Goal: Task Accomplishment & Management: Use online tool/utility

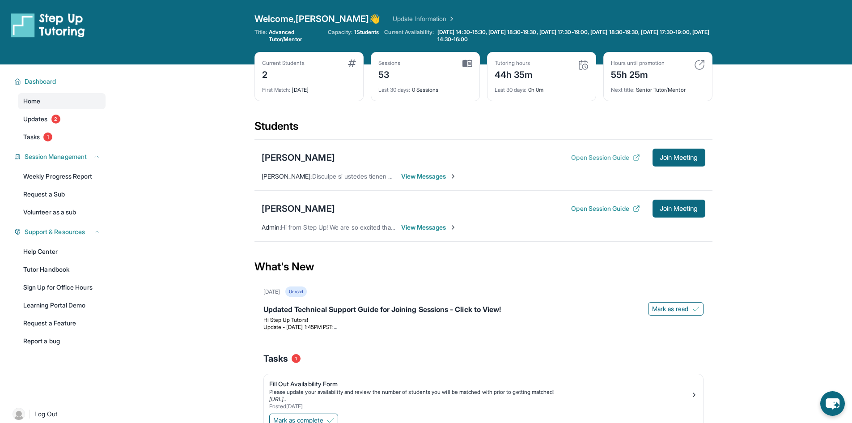
click at [579, 161] on button "Open Session Guide" at bounding box center [605, 157] width 68 height 9
click at [48, 127] on div "Home Updates 2 Tasks 1" at bounding box center [62, 119] width 88 height 52
click at [46, 119] on span "Updates" at bounding box center [35, 118] width 25 height 9
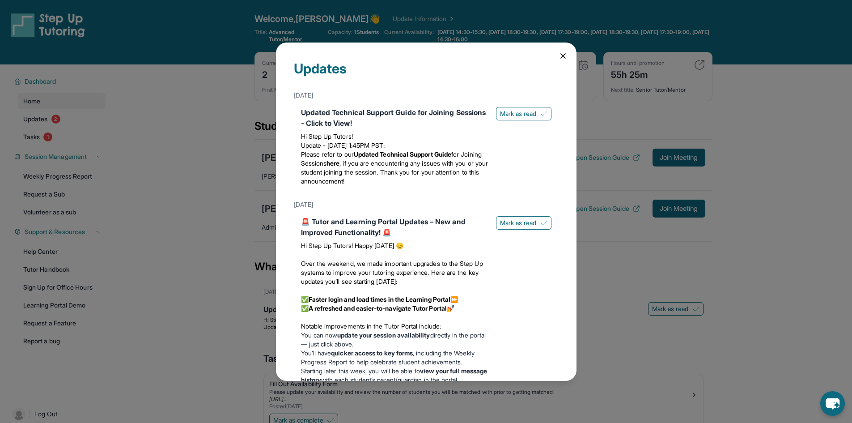
click at [559, 53] on icon at bounding box center [563, 55] width 9 height 9
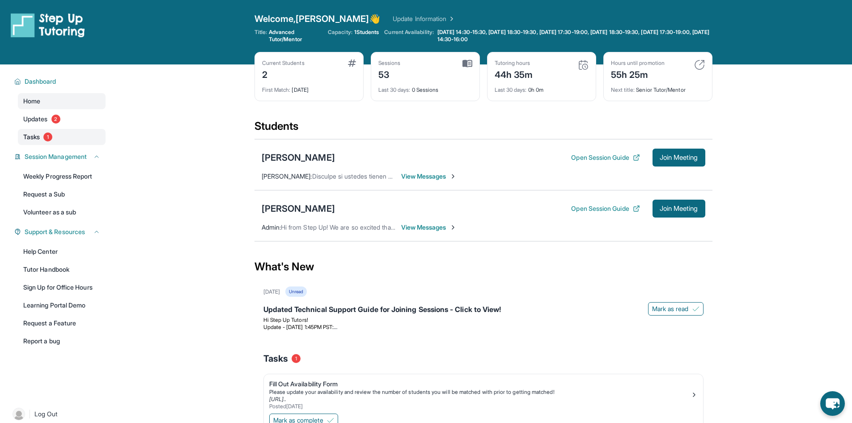
click at [57, 139] on link "Tasks 1" at bounding box center [62, 137] width 88 height 16
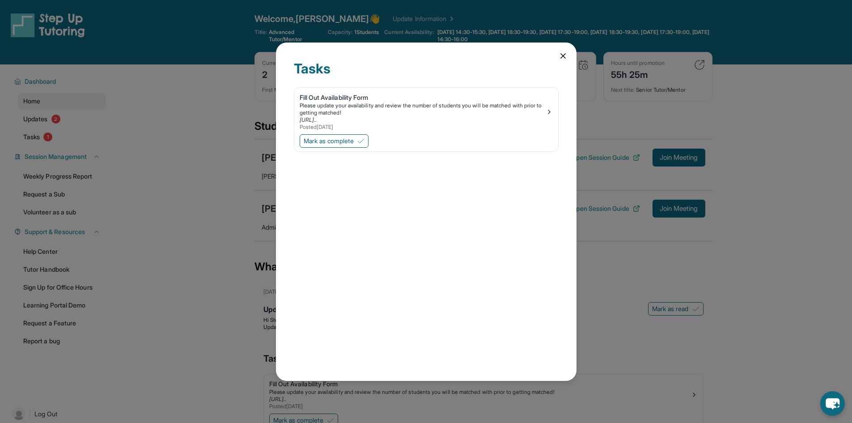
click at [562, 56] on icon at bounding box center [563, 56] width 4 height 4
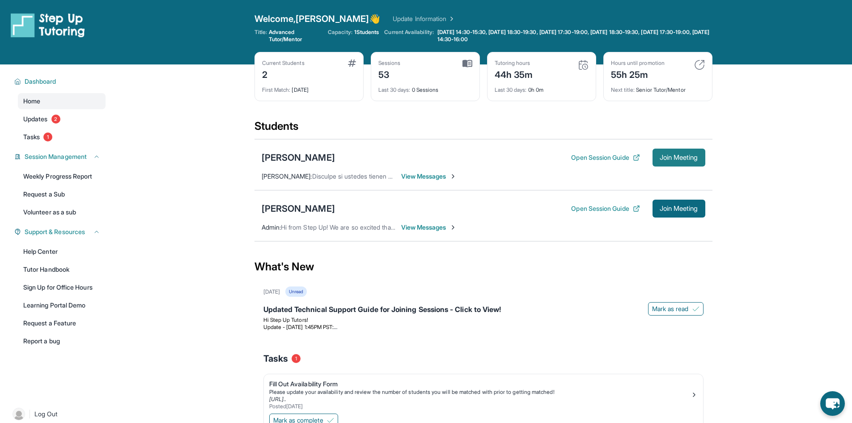
click at [685, 158] on span "Join Meeting" at bounding box center [679, 157] width 38 height 5
click at [678, 160] on span "Join Meeting" at bounding box center [679, 157] width 38 height 5
click at [446, 174] on span "View Messages" at bounding box center [429, 176] width 56 height 9
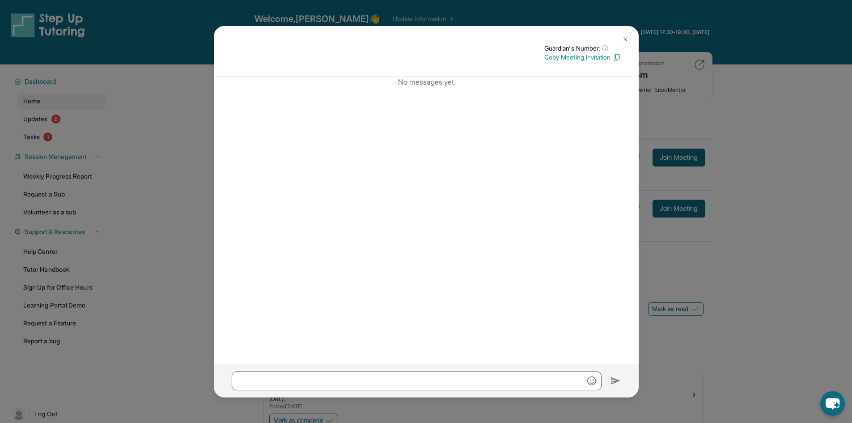
click at [625, 36] on img at bounding box center [625, 39] width 7 height 7
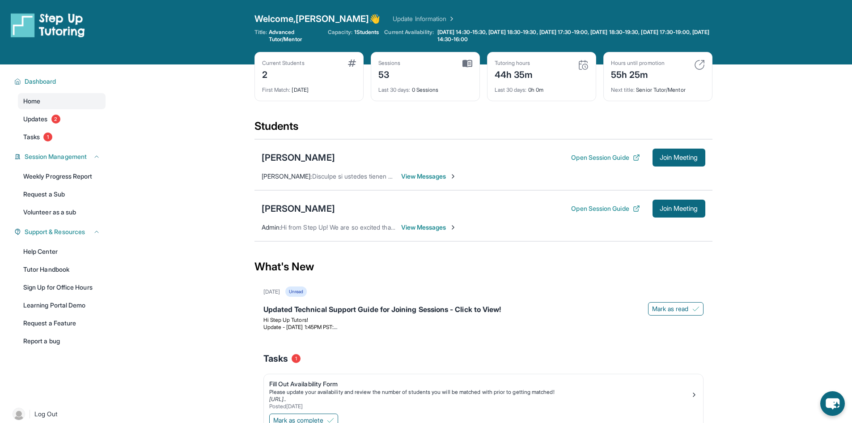
click at [420, 227] on span "View Messages" at bounding box center [429, 227] width 56 height 9
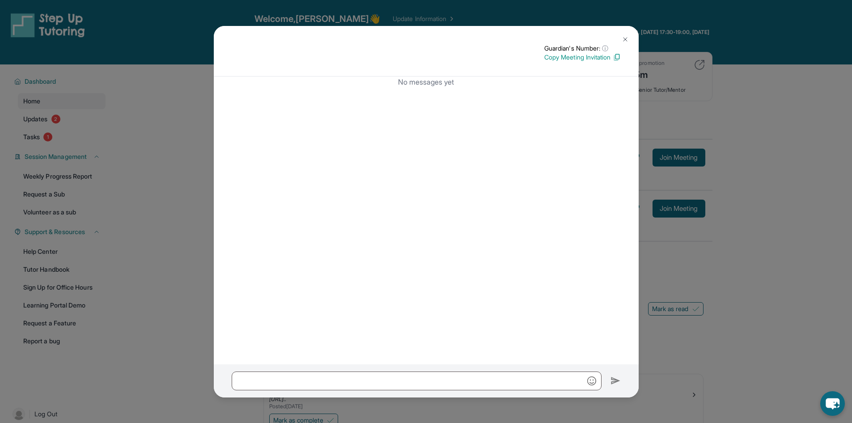
click at [625, 35] on button at bounding box center [625, 39] width 18 height 18
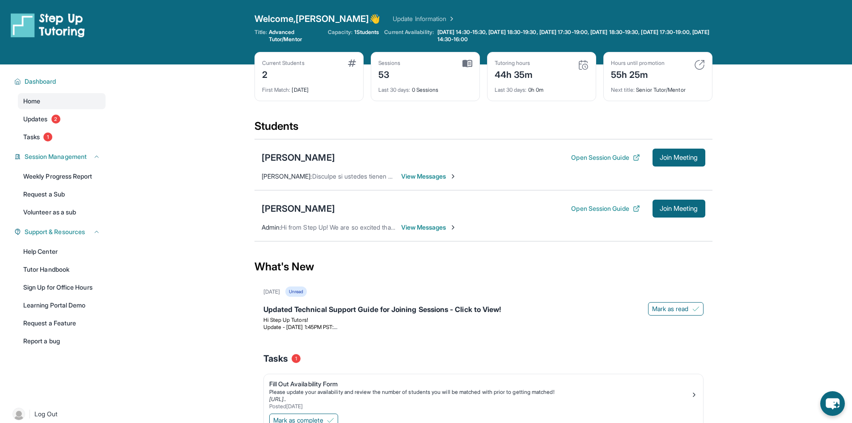
drag, startPoint x: 415, startPoint y: 178, endPoint x: 407, endPoint y: 176, distance: 8.8
click at [407, 176] on span "View Messages" at bounding box center [429, 176] width 56 height 9
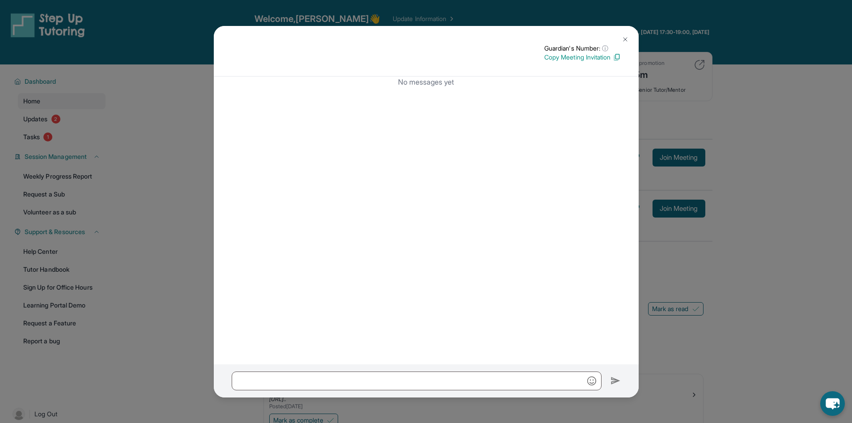
click at [615, 55] on img at bounding box center [617, 57] width 8 height 8
click at [623, 38] on img at bounding box center [625, 39] width 7 height 7
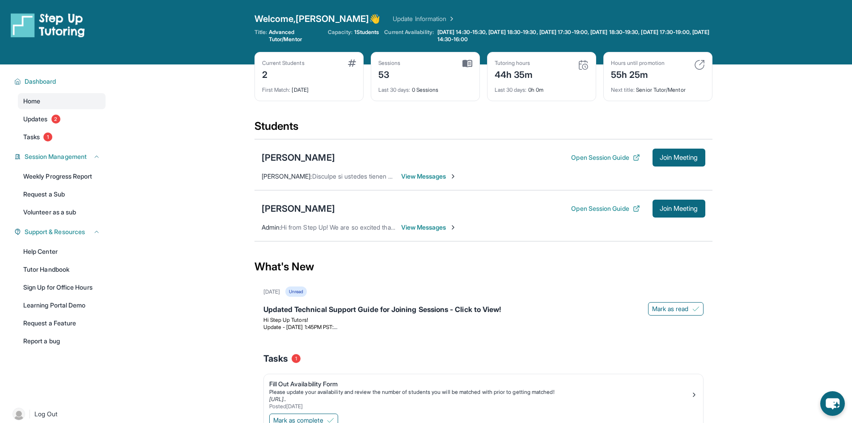
click at [431, 174] on span "View Messages" at bounding box center [429, 176] width 56 height 9
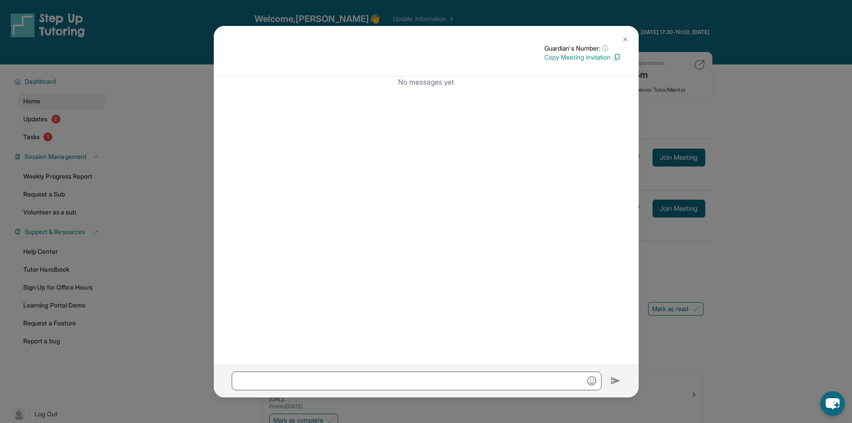
click at [609, 55] on p "Copy Meeting Invitation" at bounding box center [582, 57] width 76 height 9
click at [626, 34] on button at bounding box center [625, 39] width 18 height 18
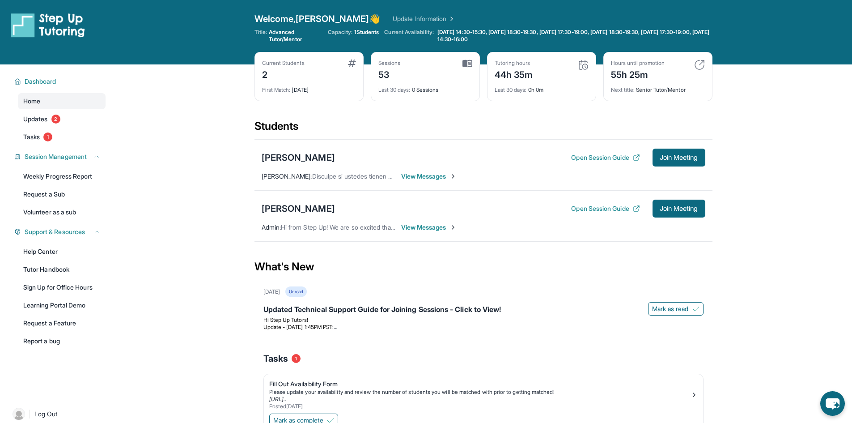
click at [424, 223] on span "View Messages" at bounding box center [429, 227] width 56 height 9
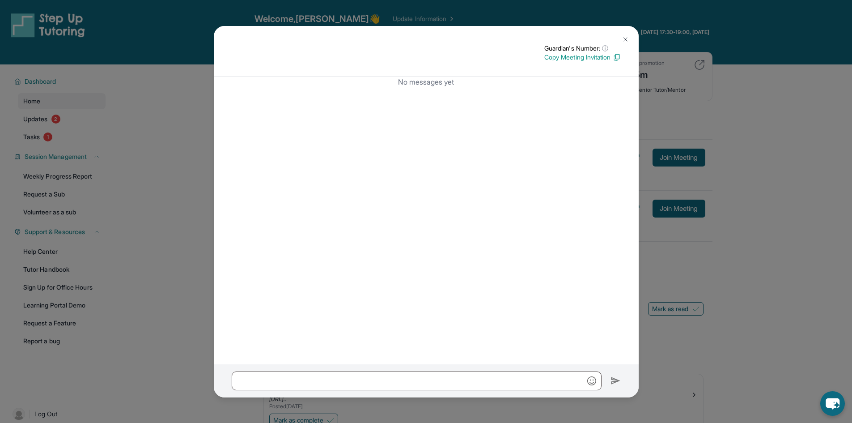
click at [575, 56] on p "Copy Meeting Invitation" at bounding box center [582, 57] width 76 height 9
click at [217, 102] on div "No messages yet" at bounding box center [426, 220] width 425 height 288
click at [626, 42] on img at bounding box center [625, 39] width 7 height 7
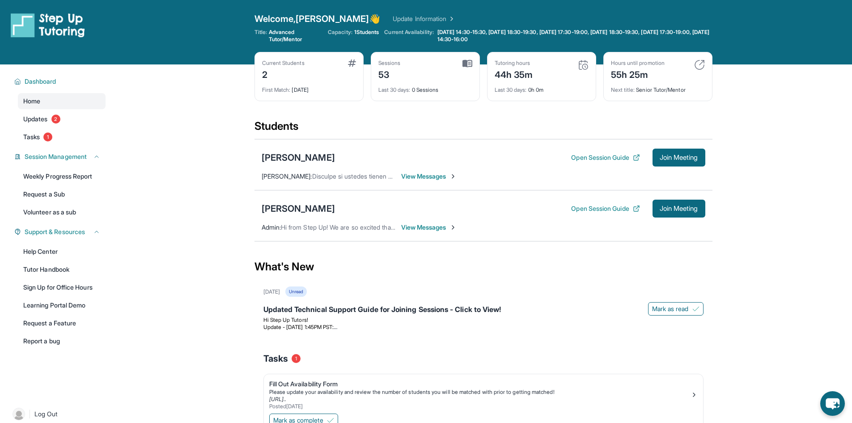
scroll to position [64, 0]
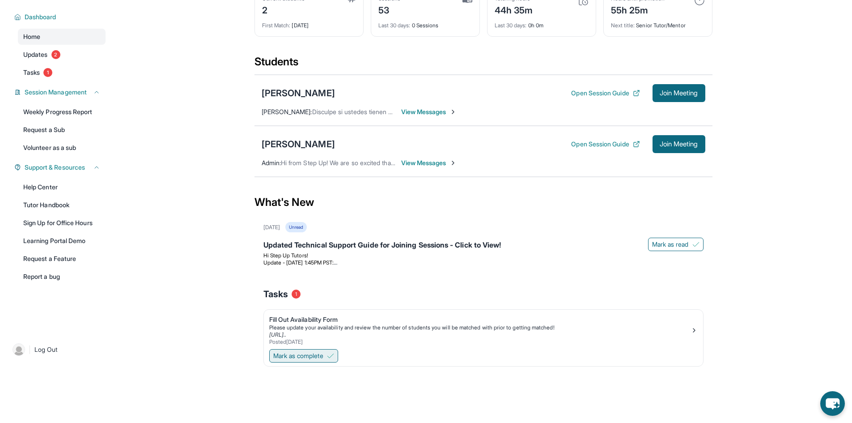
click at [332, 352] on img at bounding box center [330, 355] width 7 height 7
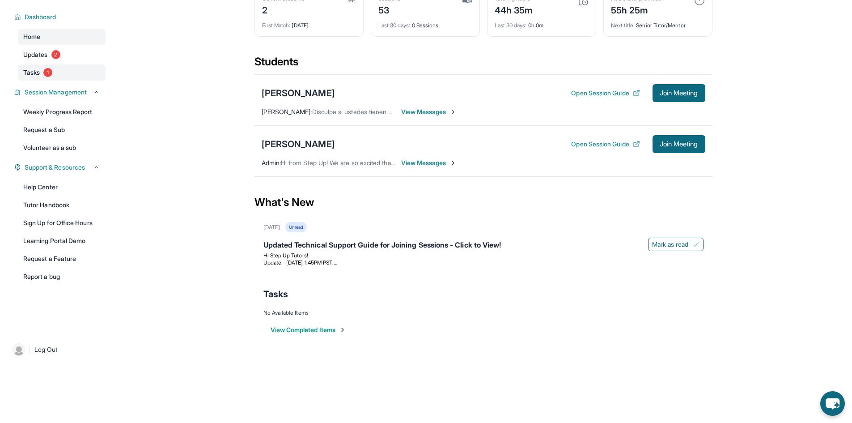
click at [40, 68] on span "Tasks" at bounding box center [31, 72] width 17 height 9
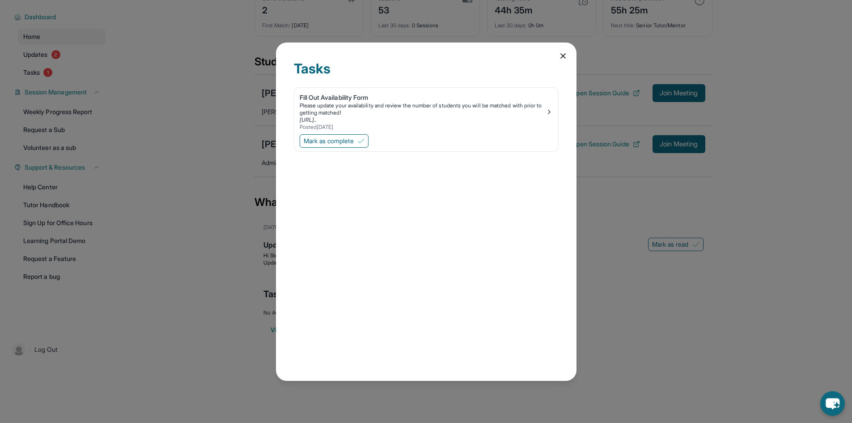
click at [559, 56] on icon at bounding box center [563, 55] width 9 height 9
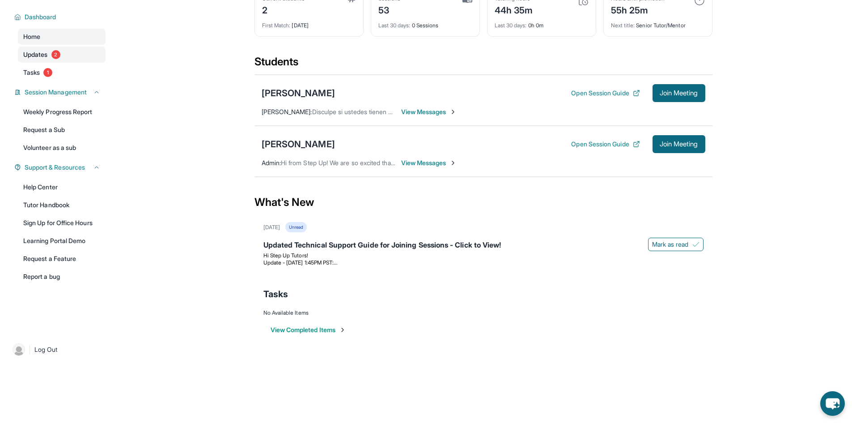
click at [51, 56] on link "Updates 2" at bounding box center [62, 55] width 88 height 16
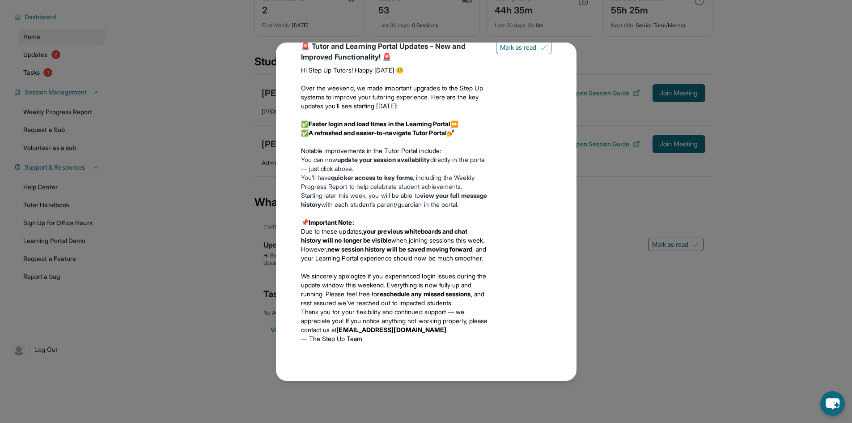
scroll to position [210, 0]
click at [588, 42] on div "Updates [DATE] Updated Technical Support Guide for Joining Sessions - Click to …" at bounding box center [426, 211] width 852 height 423
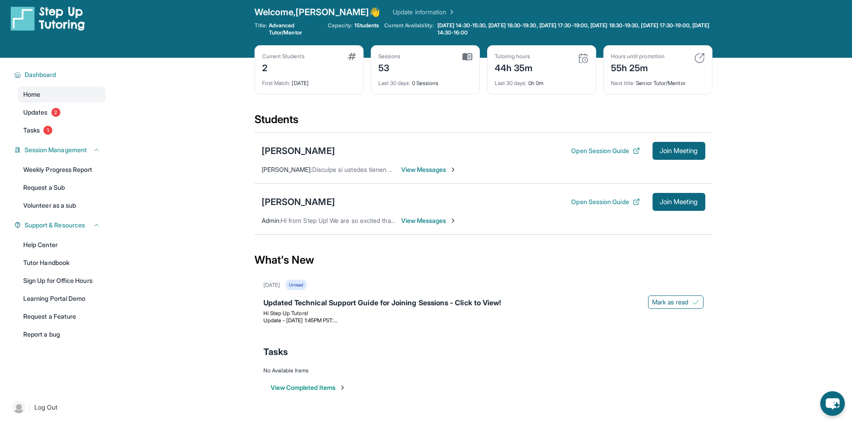
scroll to position [0, 0]
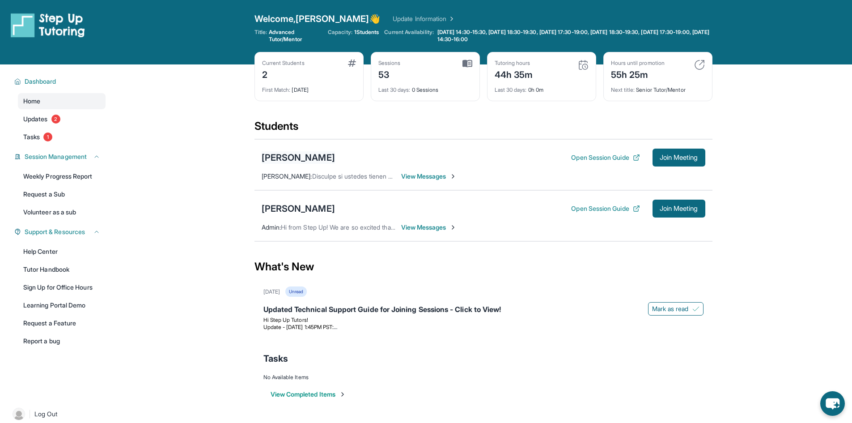
click at [310, 155] on div "[PERSON_NAME]" at bounding box center [298, 157] width 73 height 13
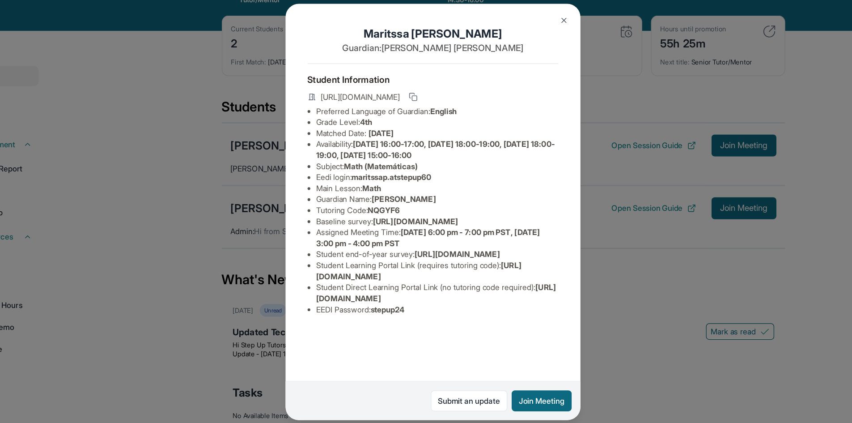
scroll to position [11, 0]
click at [414, 114] on icon at bounding box center [410, 117] width 7 height 7
drag, startPoint x: 485, startPoint y: 300, endPoint x: 331, endPoint y: 300, distance: 153.8
click at [331, 267] on span "[URL][DOMAIN_NAME]" at bounding box center [414, 259] width 167 height 17
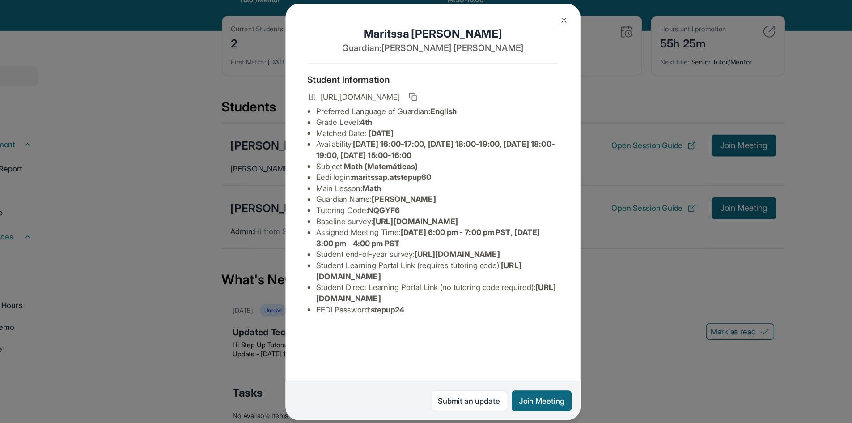
click at [342, 285] on span "[URL][DOMAIN_NAME]" at bounding box center [428, 277] width 195 height 17
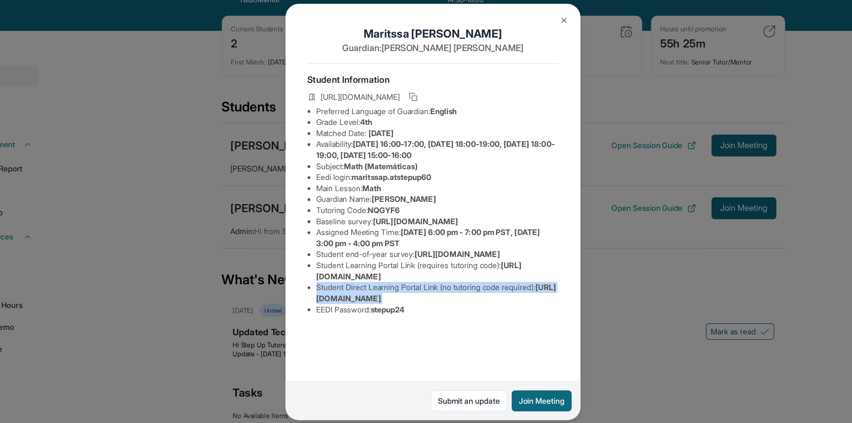
click at [342, 285] on span "[URL][DOMAIN_NAME]" at bounding box center [428, 277] width 195 height 17
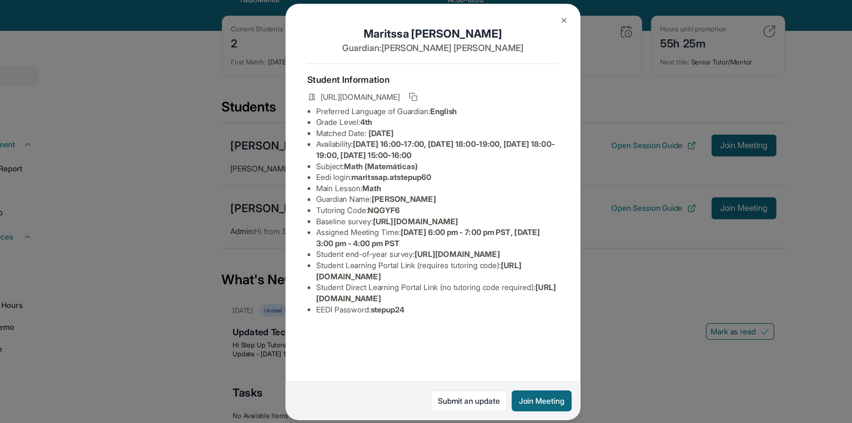
drag, startPoint x: 332, startPoint y: 318, endPoint x: 518, endPoint y: 318, distance: 186.5
click at [518, 286] on li "Student Direct Learning Portal Link (no tutoring code required) : [URL][DOMAIN_…" at bounding box center [429, 277] width 197 height 18
copy span "[URL][DOMAIN_NAME]"
click at [535, 55] on img at bounding box center [532, 55] width 7 height 7
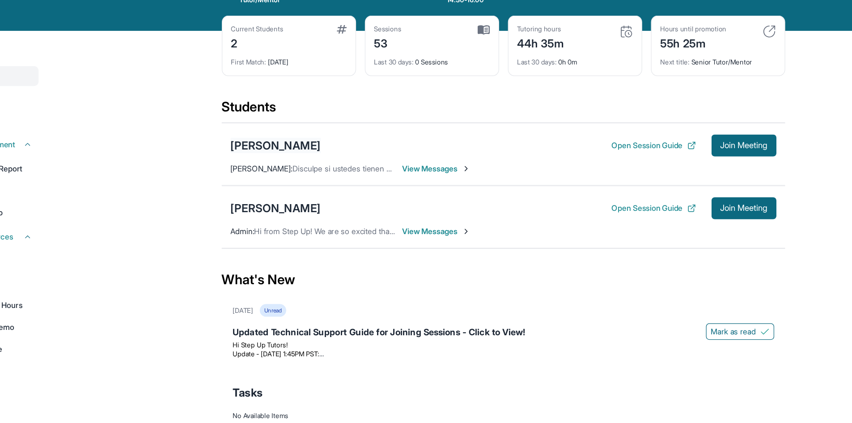
click at [306, 160] on div "[PERSON_NAME]" at bounding box center [298, 157] width 73 height 13
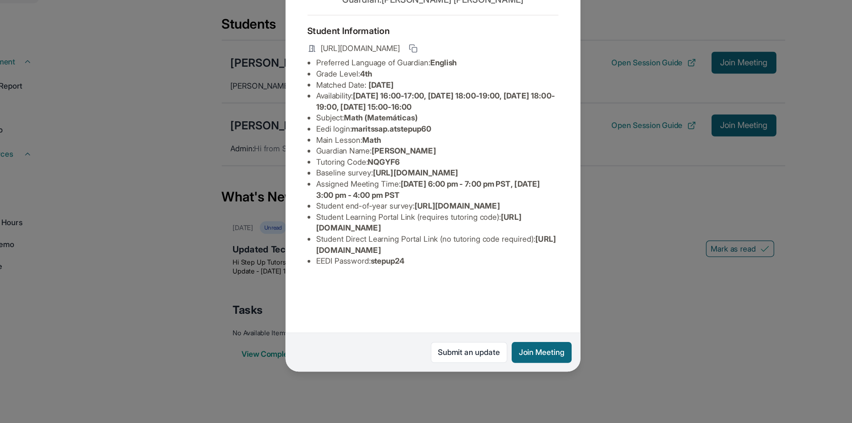
scroll to position [0, 0]
click at [232, 216] on div "[PERSON_NAME] Guardian: [PERSON_NAME] Student Information [URL][DOMAIN_NAME] Pr…" at bounding box center [426, 211] width 852 height 423
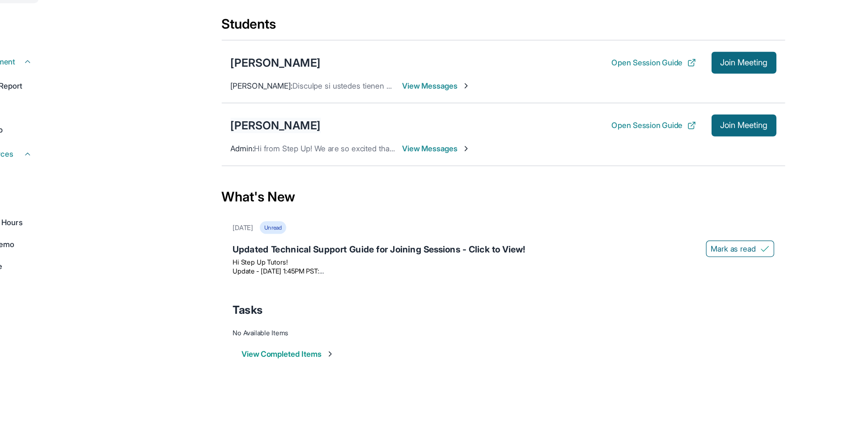
click at [285, 182] on div "[PERSON_NAME]" at bounding box center [298, 180] width 73 height 13
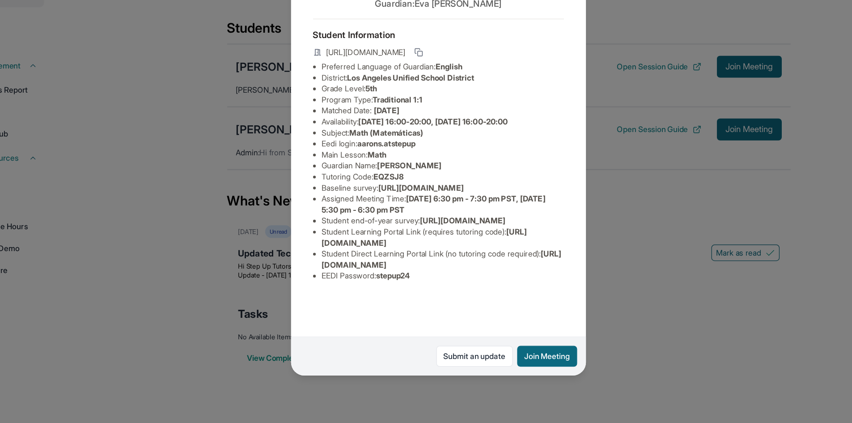
scroll to position [43, 1]
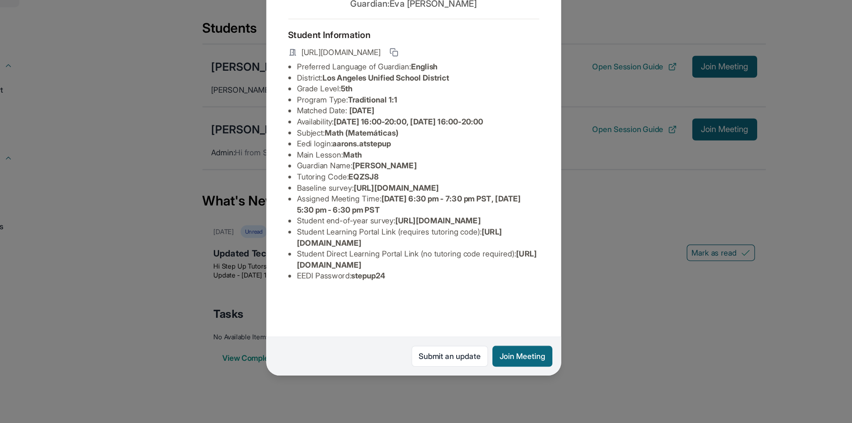
click at [236, 270] on div "[PERSON_NAME] Guardian: [PERSON_NAME] Student Information [URL][DOMAIN_NAME] Pr…" at bounding box center [426, 211] width 852 height 423
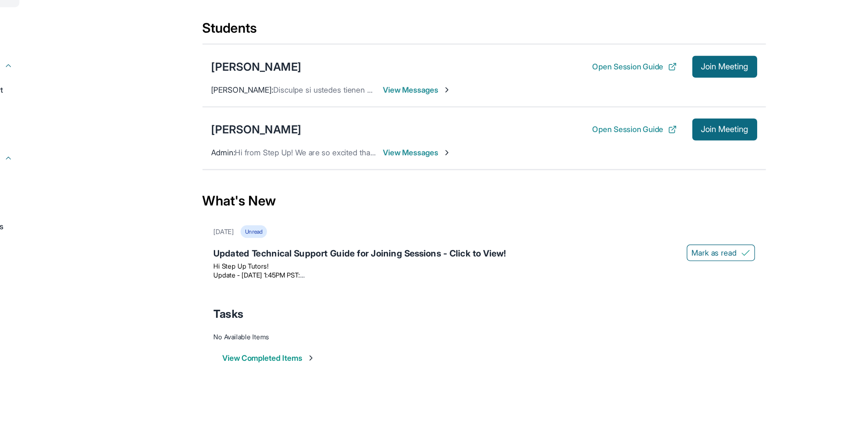
click at [418, 149] on span "View Messages" at bounding box center [429, 148] width 56 height 9
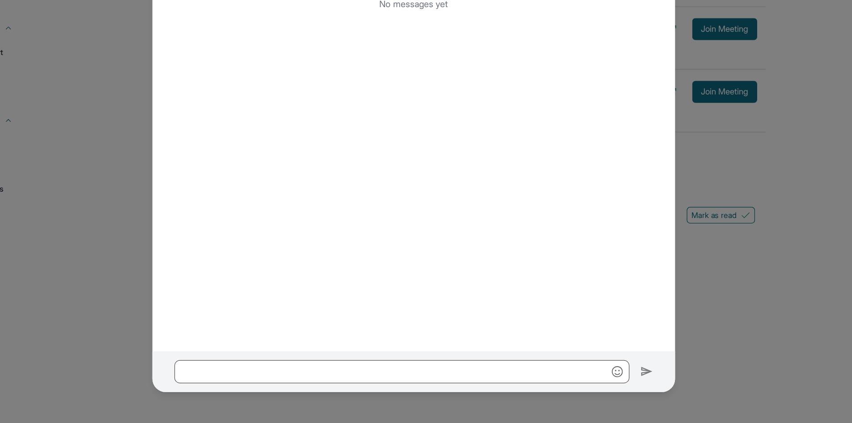
scroll to position [64, 0]
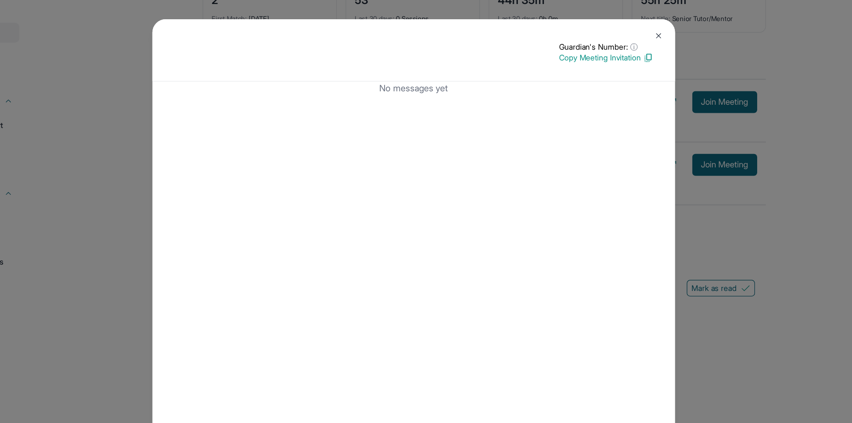
click at [163, 162] on div "Guardian's Number: ⓘ This isn't the guardian's real number — it's a private for…" at bounding box center [426, 211] width 852 height 423
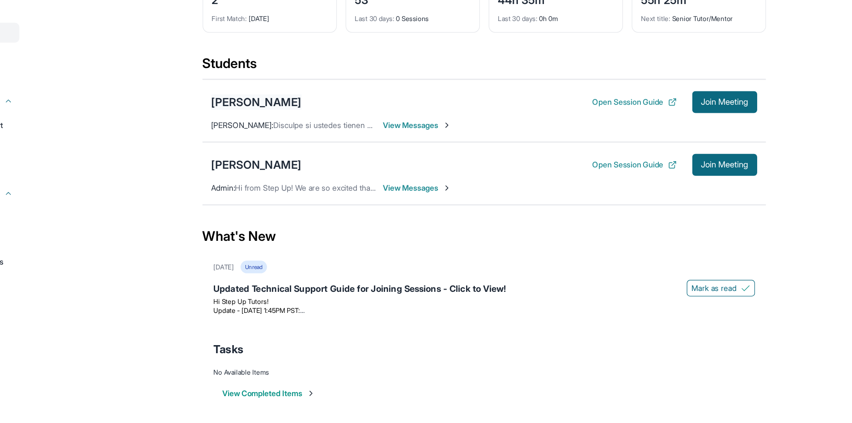
click at [296, 93] on div "[PERSON_NAME]" at bounding box center [298, 93] width 73 height 13
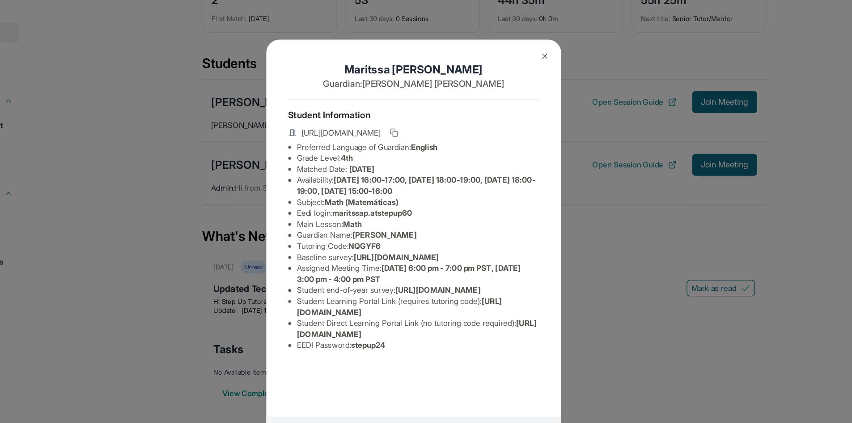
scroll to position [34, 0]
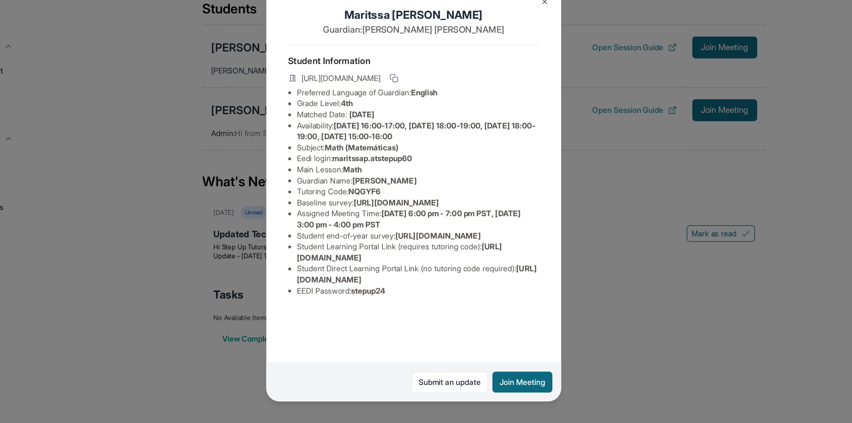
drag, startPoint x: 332, startPoint y: 318, endPoint x: 515, endPoint y: 317, distance: 182.5
click at [515, 285] on span "[URL][DOMAIN_NAME]" at bounding box center [428, 277] width 195 height 17
copy span "[URL][DOMAIN_NAME]"
click at [623, 202] on div "[PERSON_NAME] Guardian: [PERSON_NAME] Student Information [URL][DOMAIN_NAME] Pr…" at bounding box center [426, 211] width 852 height 423
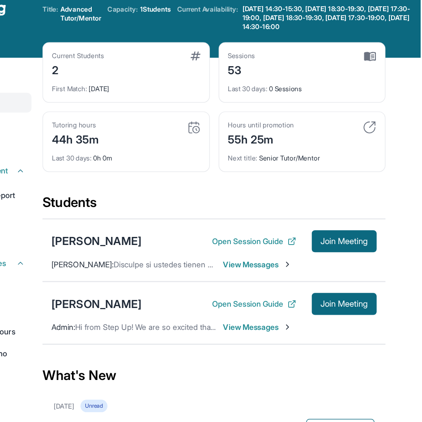
scroll to position [0, 0]
